Goal: Navigation & Orientation: Find specific page/section

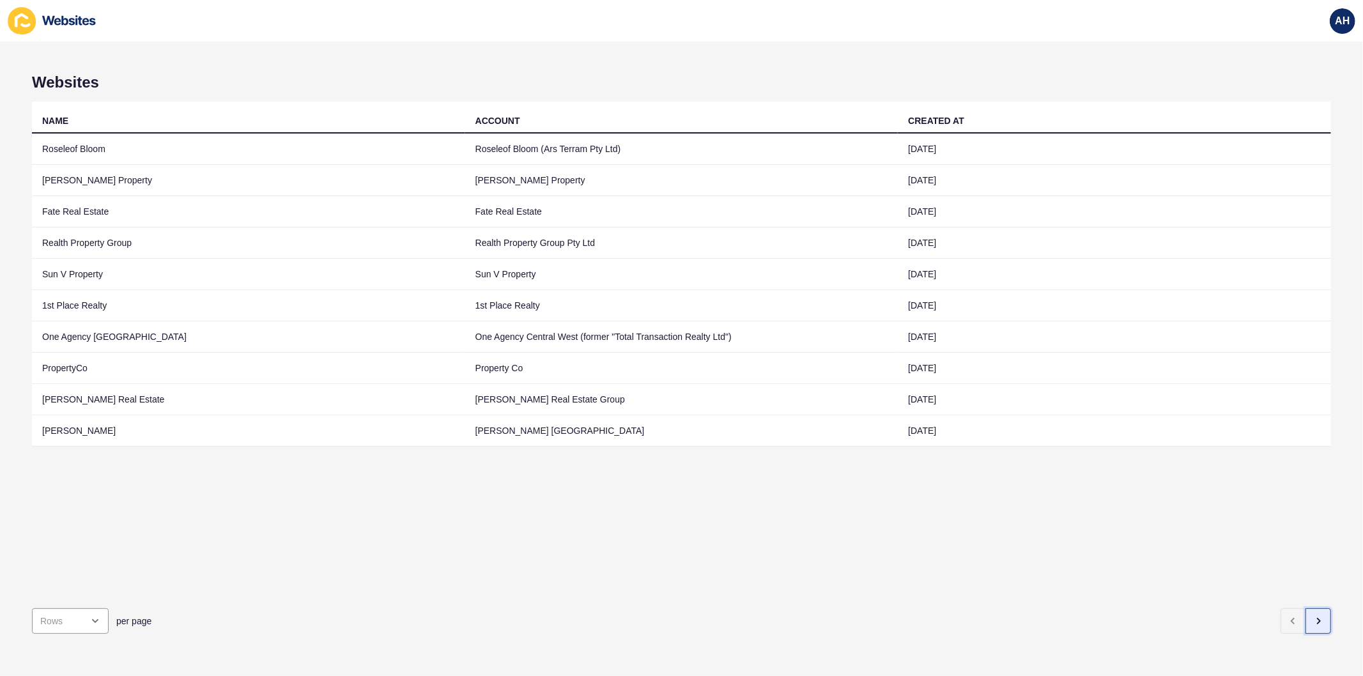
click at [1318, 619] on icon "button" at bounding box center [1319, 621] width 3 height 5
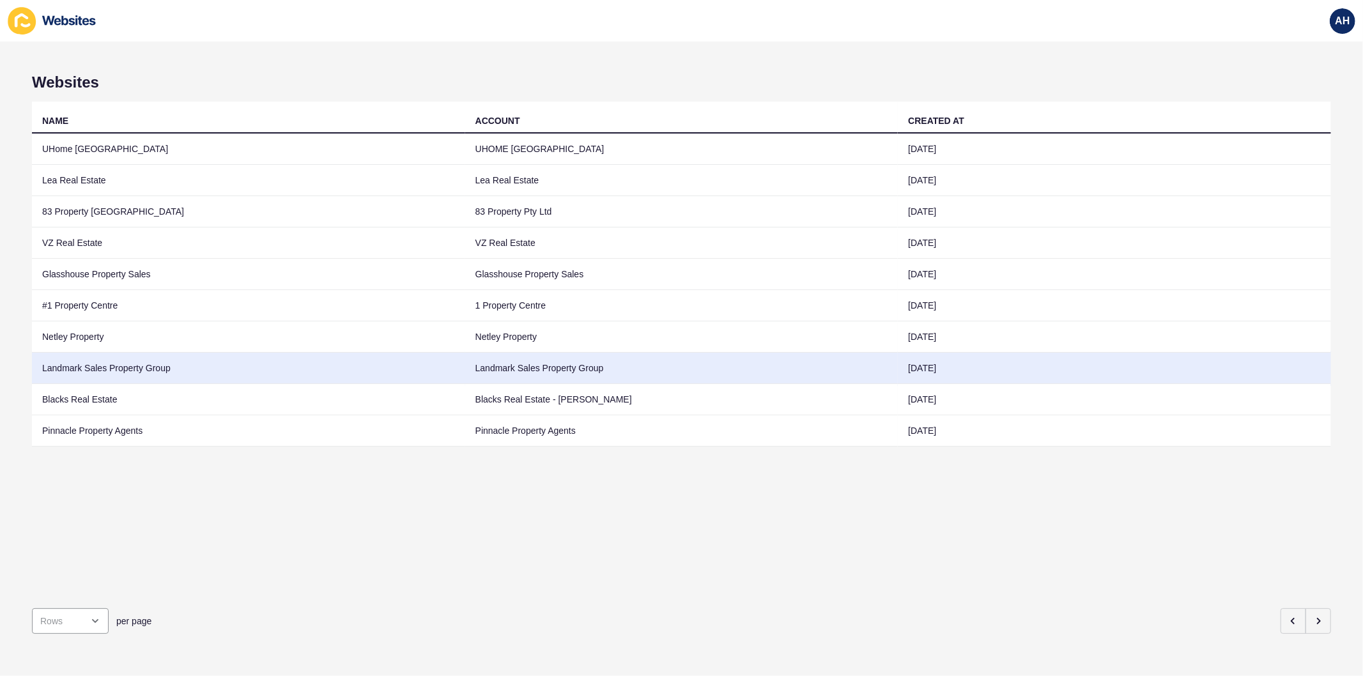
click at [522, 362] on td "Landmark Sales Property Group" at bounding box center [681, 368] width 433 height 31
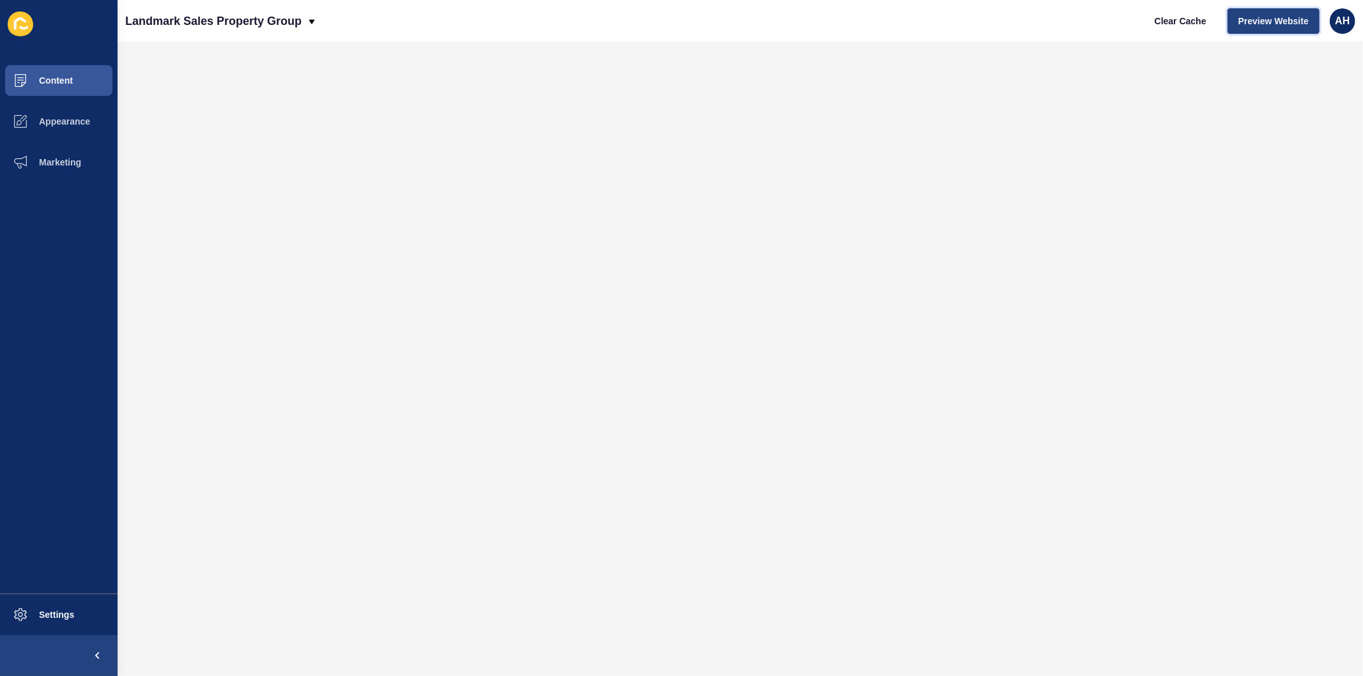
click at [1259, 15] on span "Preview Website" at bounding box center [1274, 21] width 70 height 13
